Goal: Transaction & Acquisition: Obtain resource

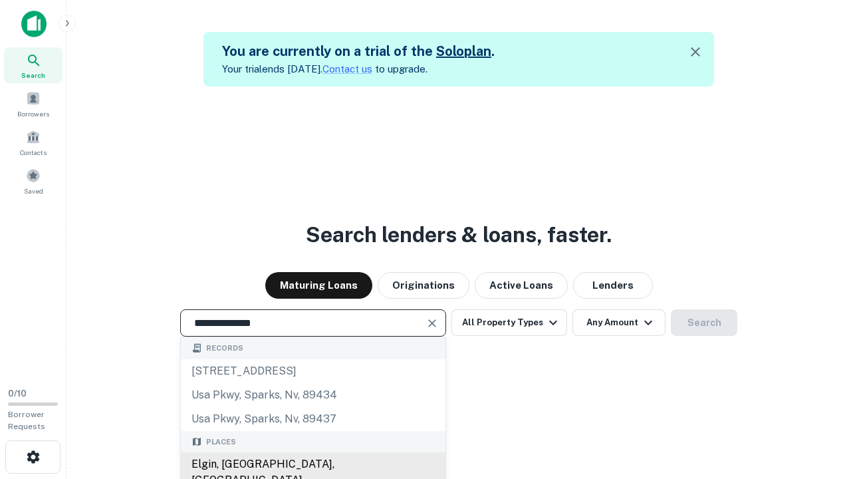
click at [313, 464] on div "Elgin, [GEOGRAPHIC_DATA], [GEOGRAPHIC_DATA]" at bounding box center [313, 472] width 265 height 40
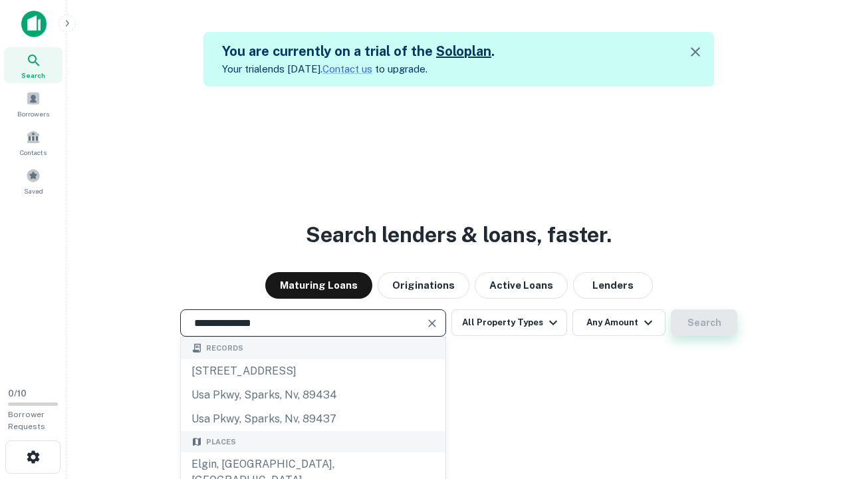
type input "**********"
click at [671, 309] on button "Search" at bounding box center [704, 322] width 66 height 27
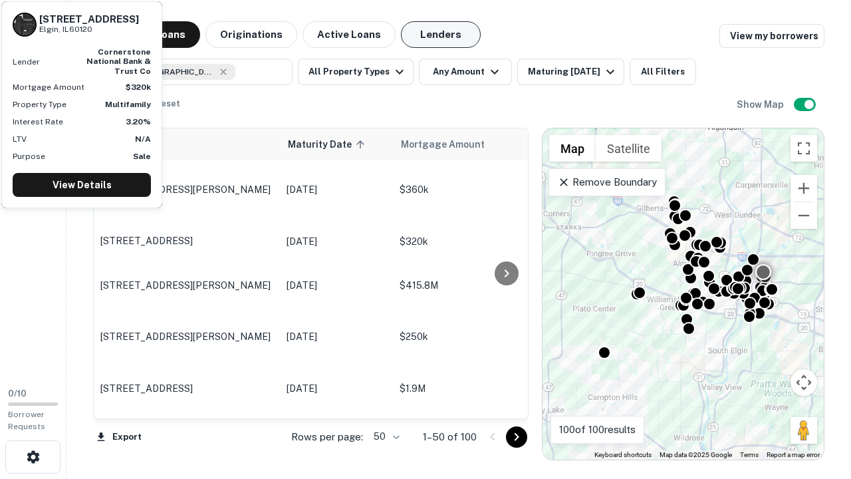
click at [441, 35] on button "Lenders" at bounding box center [441, 34] width 80 height 27
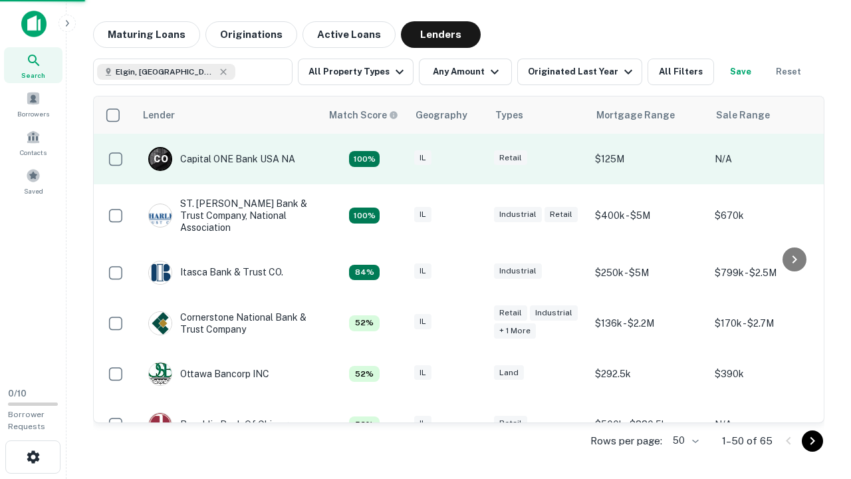
click at [472, 159] on div "IL" at bounding box center [447, 159] width 66 height 18
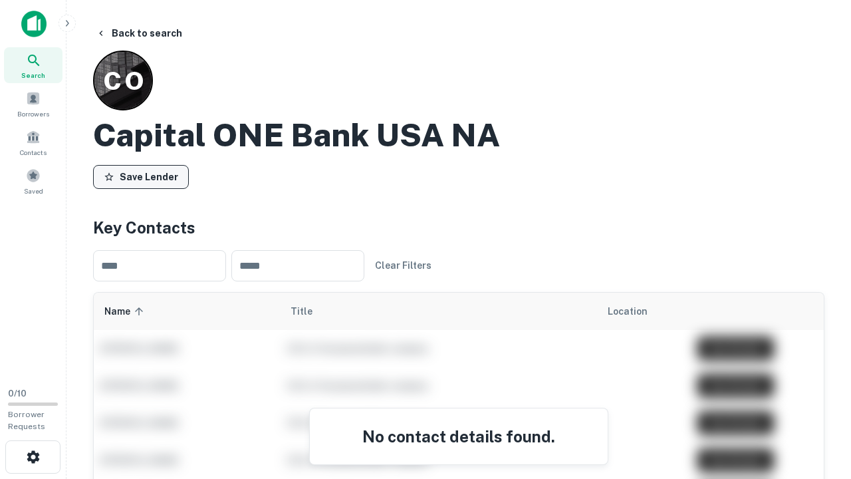
click at [141, 176] on button "Save Lender" at bounding box center [141, 177] width 96 height 24
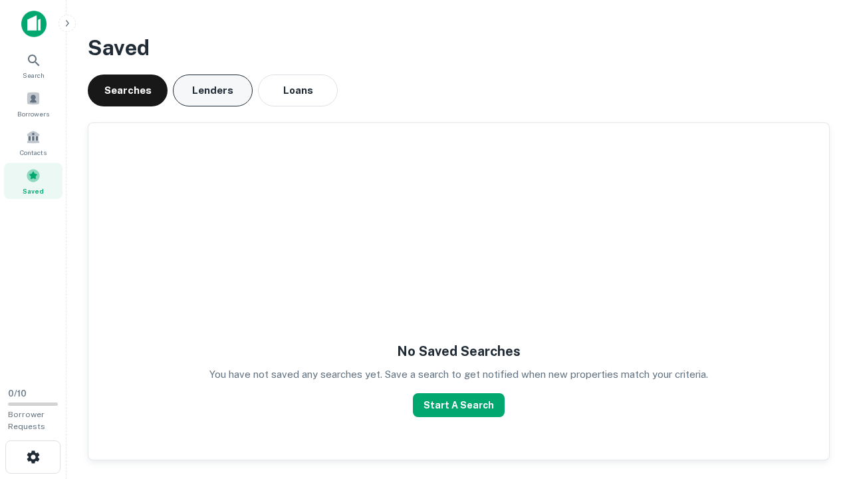
click at [213, 90] on button "Lenders" at bounding box center [213, 90] width 80 height 32
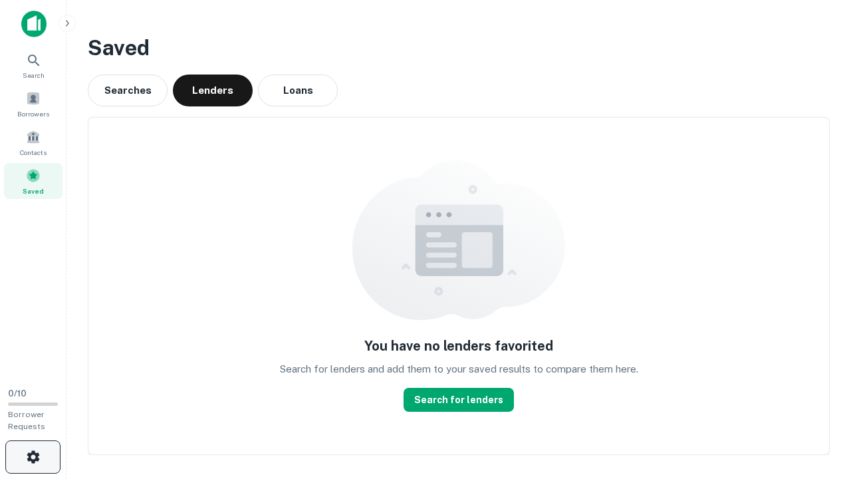
click at [33, 457] on icon "button" at bounding box center [33, 457] width 16 height 16
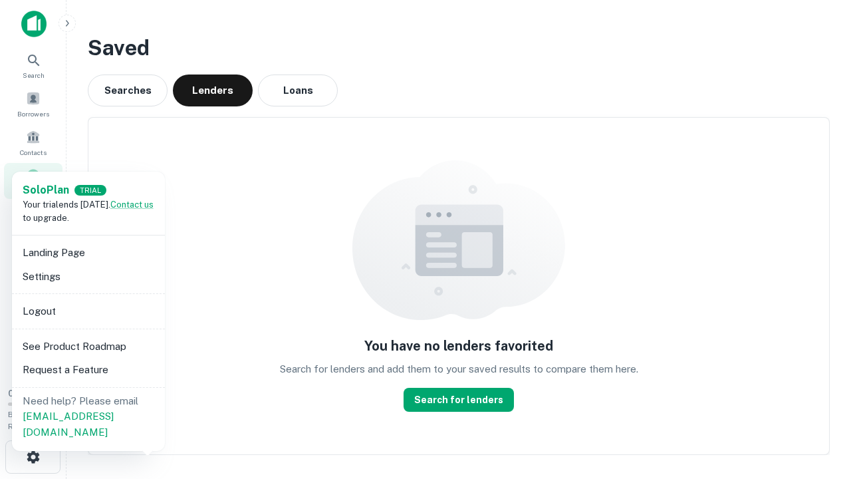
click at [88, 311] on li "Logout" at bounding box center [88, 311] width 142 height 24
